Goal: Find specific page/section

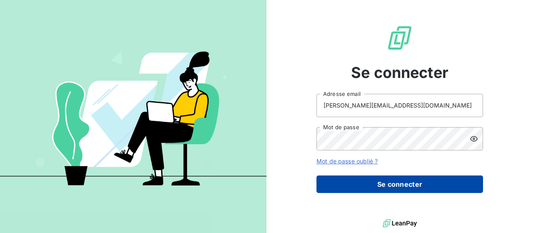
click at [382, 182] on button "Se connecter" at bounding box center [399, 183] width 166 height 17
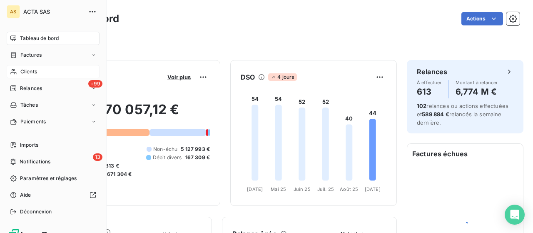
click at [18, 71] on div "Clients" at bounding box center [53, 71] width 93 height 13
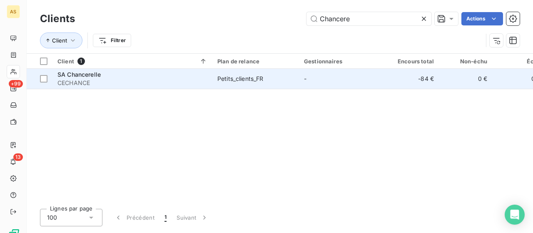
type input "Chancere"
click at [94, 73] on span "SA Chancerelle" at bounding box center [78, 74] width 43 height 7
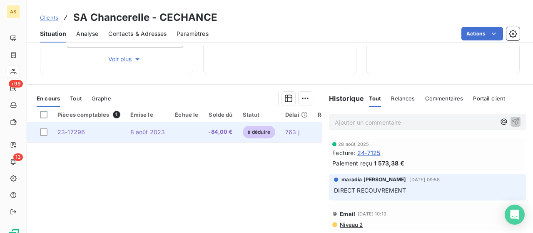
scroll to position [146, 0]
